Goal: Navigation & Orientation: Find specific page/section

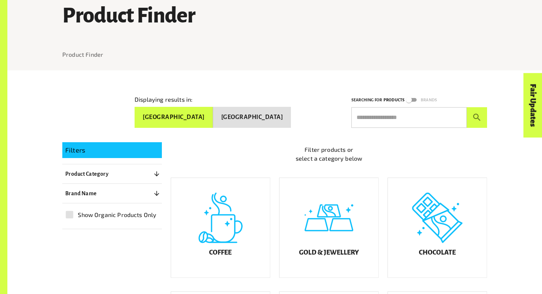
scroll to position [107, 0]
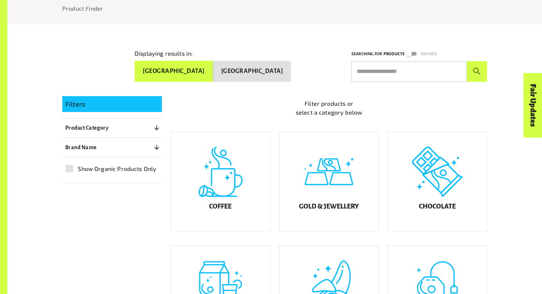
click at [279, 75] on button "[GEOGRAPHIC_DATA]" at bounding box center [252, 71] width 78 height 21
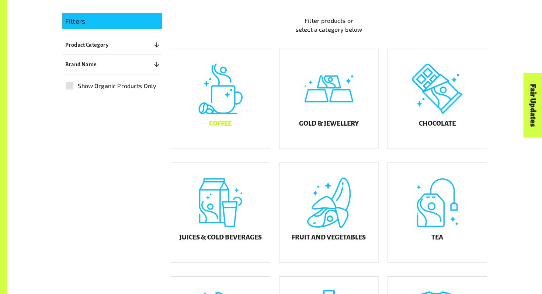
scroll to position [187, 0]
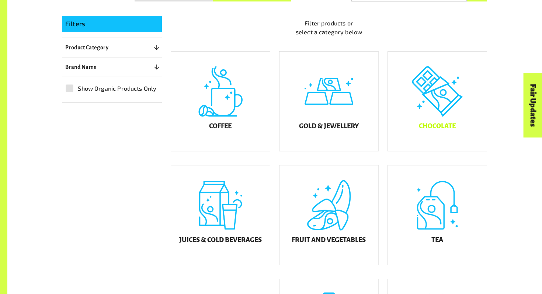
click at [431, 94] on div "Chocolate" at bounding box center [437, 102] width 99 height 100
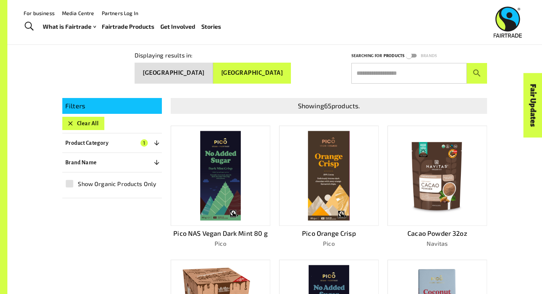
scroll to position [95, 0]
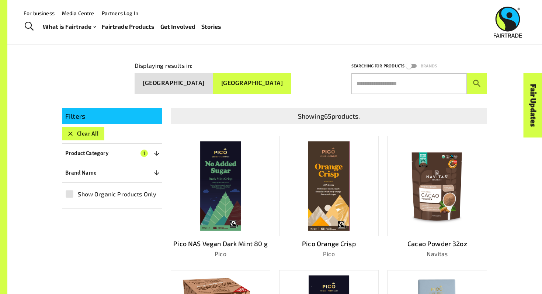
click at [213, 81] on button "[GEOGRAPHIC_DATA]" at bounding box center [174, 83] width 79 height 21
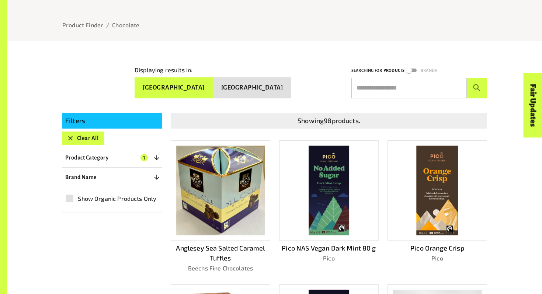
scroll to position [91, 0]
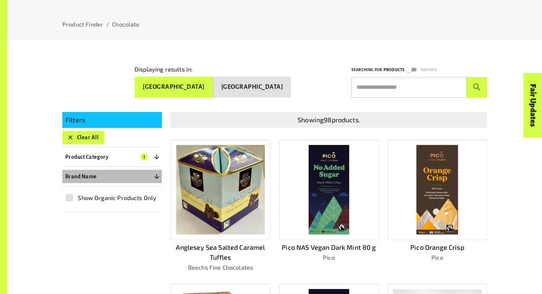
click at [154, 175] on icon "button" at bounding box center [156, 176] width 7 height 7
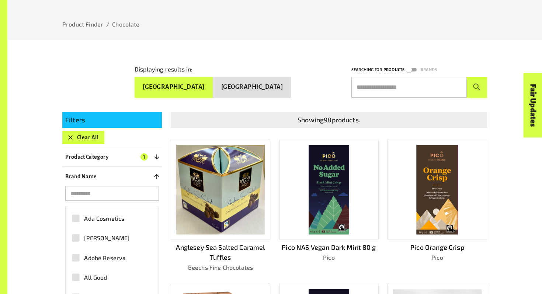
click at [158, 156] on icon "button" at bounding box center [156, 157] width 7 height 7
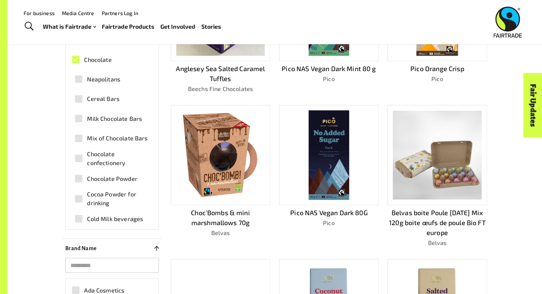
scroll to position [0, 0]
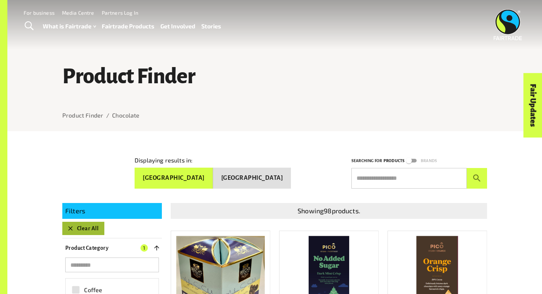
click at [88, 230] on button "Clear All" at bounding box center [83, 228] width 42 height 13
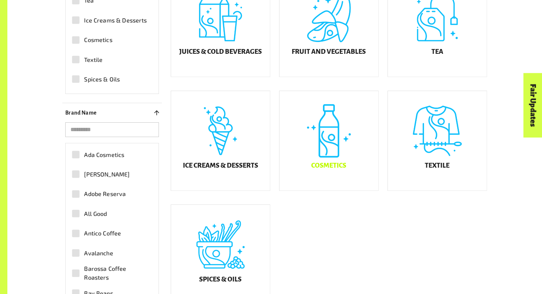
click at [333, 150] on div "Cosmetics" at bounding box center [329, 141] width 99 height 100
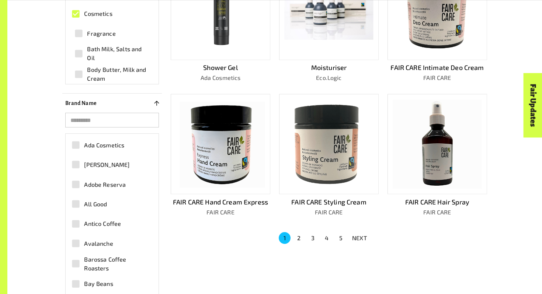
scroll to position [435, 0]
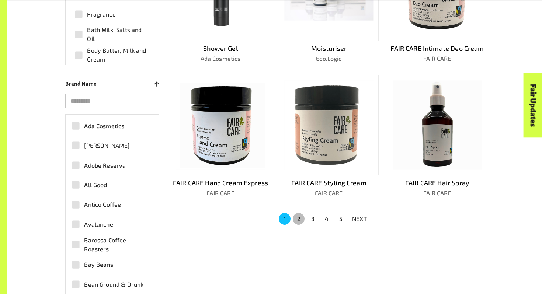
click at [299, 213] on button "2" at bounding box center [299, 219] width 12 height 12
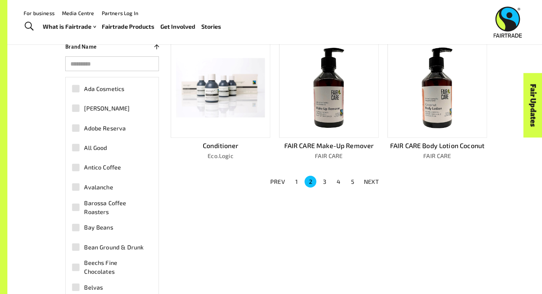
scroll to position [455, 0]
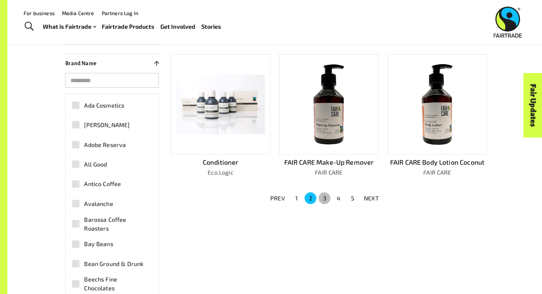
click at [323, 197] on button "3" at bounding box center [325, 199] width 12 height 12
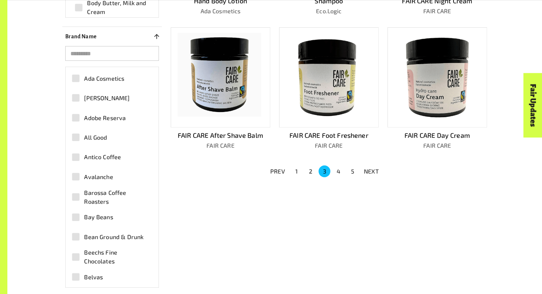
scroll to position [507, 0]
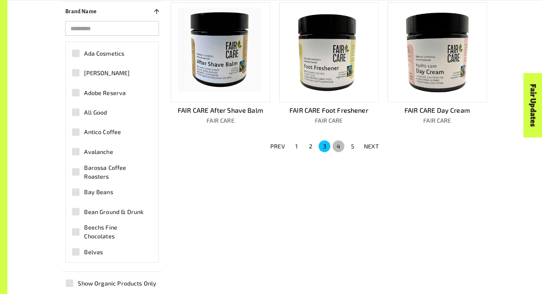
click at [342, 141] on button "4" at bounding box center [339, 147] width 12 height 12
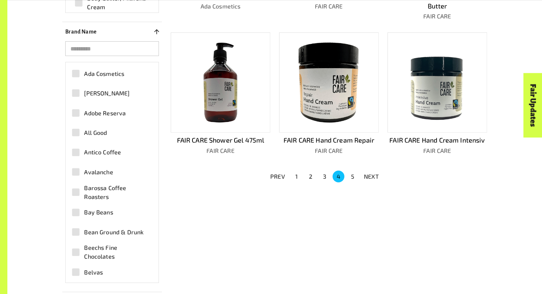
scroll to position [491, 0]
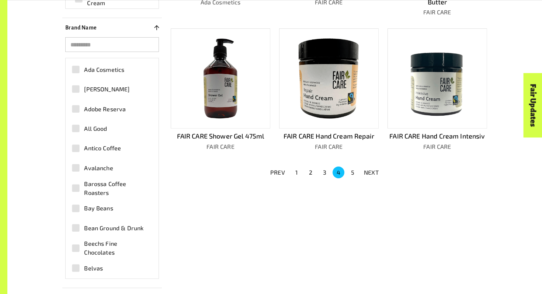
click at [352, 167] on button "5" at bounding box center [353, 173] width 12 height 12
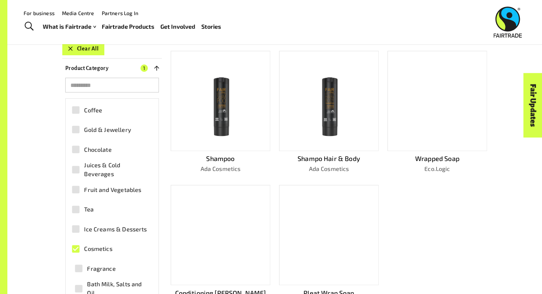
scroll to position [182, 0]
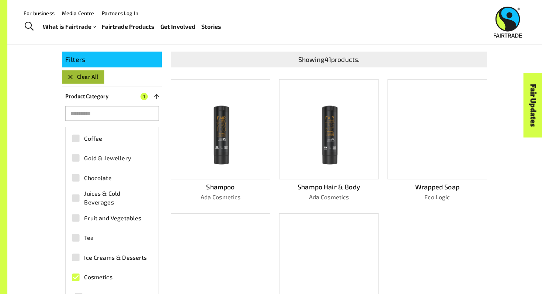
click at [94, 70] on button "Clear All" at bounding box center [83, 76] width 42 height 13
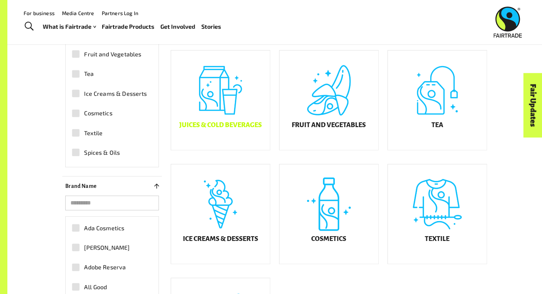
scroll to position [268, 0]
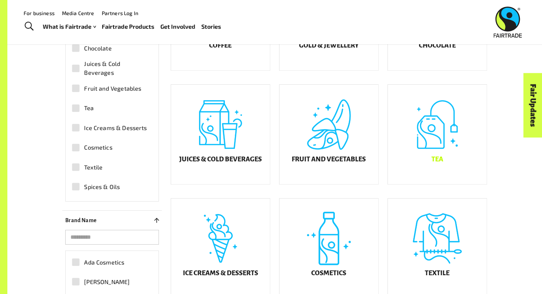
click at [409, 155] on div "Tea" at bounding box center [437, 135] width 99 height 100
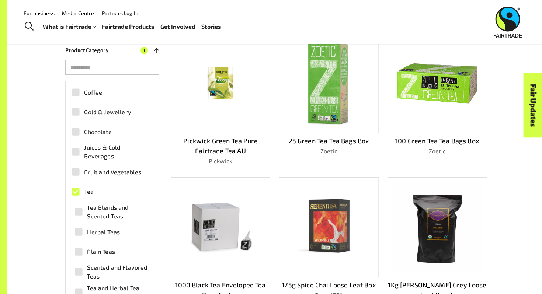
scroll to position [194, 0]
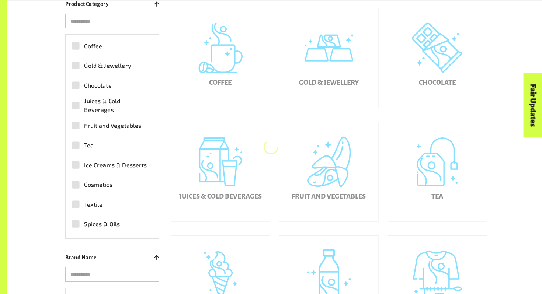
scroll to position [268, 0]
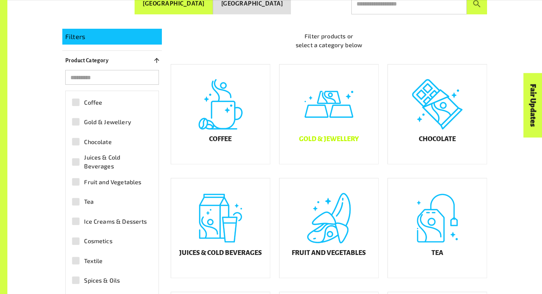
click at [319, 131] on div "Gold & Jewellery" at bounding box center [329, 115] width 99 height 100
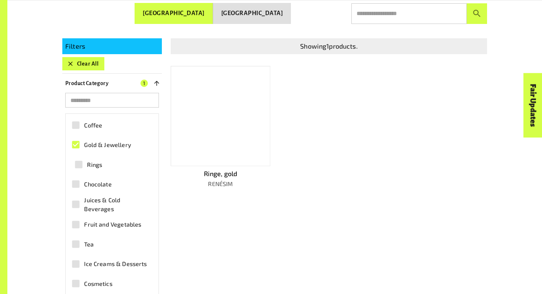
click at [227, 126] on div at bounding box center [221, 116] width 100 height 100
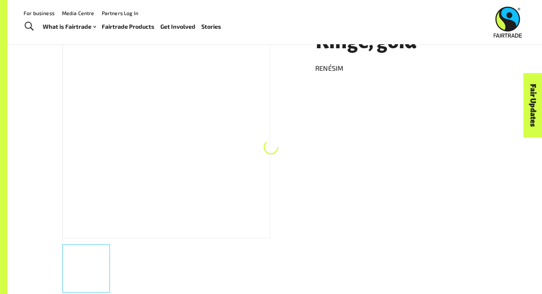
scroll to position [131, 0]
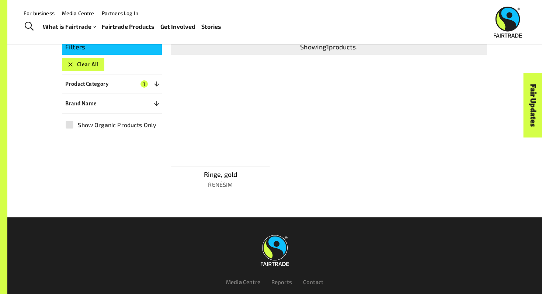
scroll to position [165, 0]
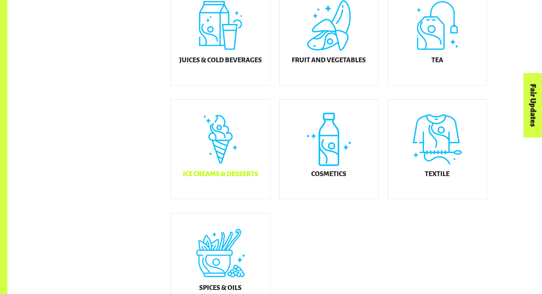
click at [232, 167] on div "Ice Creams & Desserts" at bounding box center [220, 150] width 99 height 100
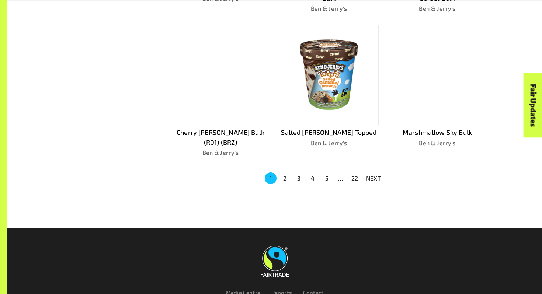
scroll to position [496, 0]
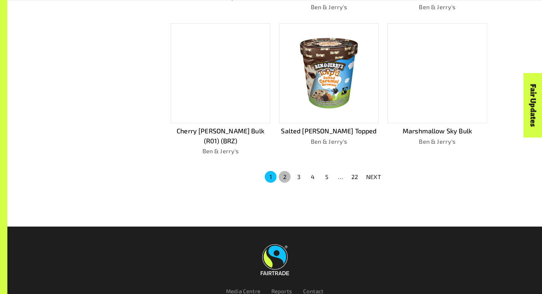
click at [283, 171] on button "2" at bounding box center [285, 177] width 12 height 12
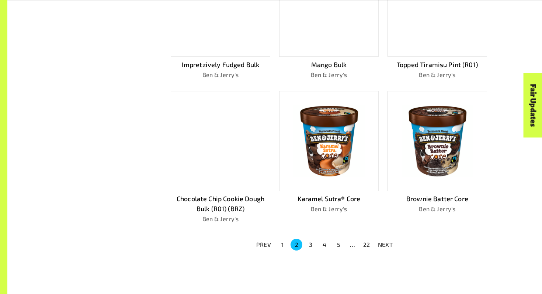
scroll to position [472, 0]
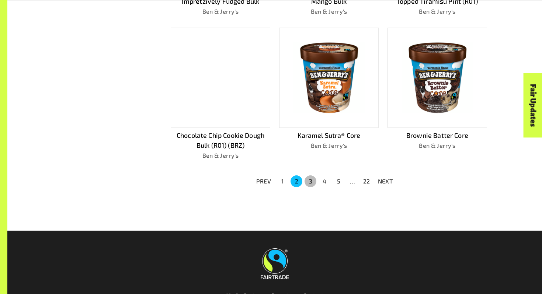
click at [311, 176] on button "3" at bounding box center [311, 182] width 12 height 12
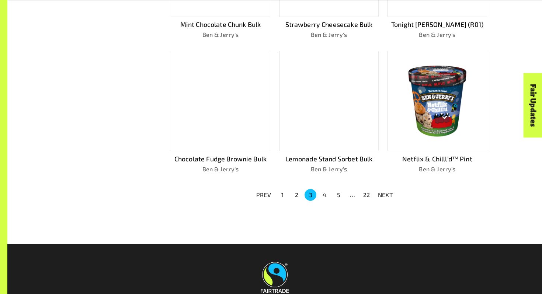
scroll to position [531, 0]
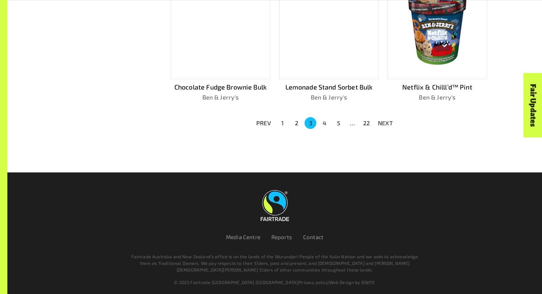
click at [324, 120] on button "4" at bounding box center [325, 123] width 12 height 12
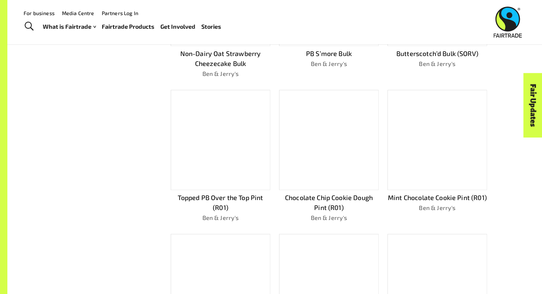
scroll to position [0, 0]
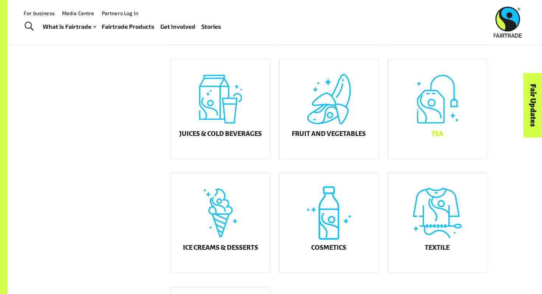
click at [396, 143] on div "Tea" at bounding box center [437, 109] width 99 height 100
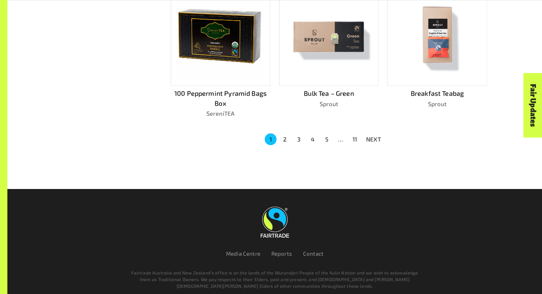
scroll to position [550, 0]
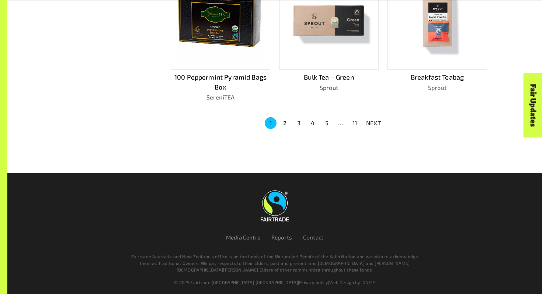
click at [287, 119] on button "2" at bounding box center [285, 123] width 12 height 12
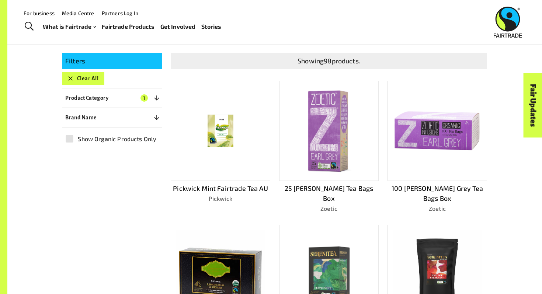
scroll to position [149, 0]
